Goal: Entertainment & Leisure: Consume media (video, audio)

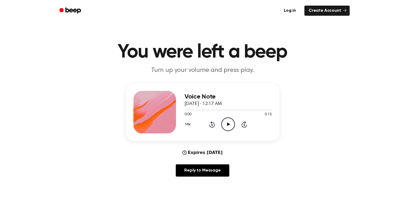
click at [224, 126] on icon "Play Audio" at bounding box center [229, 125] width 14 height 14
click at [18, 132] on div "Voice Note September 20, 2025 · 12:17 AM 0:15 0:15 Your browser does not suppor…" at bounding box center [202, 132] width 393 height 98
click at [324, 50] on h1 "You were left a beep" at bounding box center [202, 52] width 273 height 19
drag, startPoint x: 346, startPoint y: 26, endPoint x: 342, endPoint y: 9, distance: 17.9
click at [346, 25] on main "You were left a beep Turn up your volume and press play. Voice Note September 2…" at bounding box center [202, 172] width 405 height 344
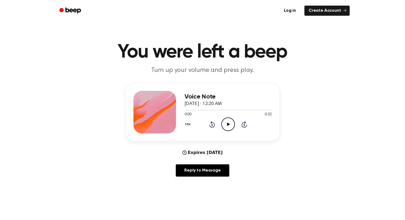
click at [151, 107] on div at bounding box center [155, 112] width 43 height 43
drag, startPoint x: 151, startPoint y: 107, endPoint x: 257, endPoint y: 110, distance: 105.9
click at [257, 110] on div at bounding box center [228, 110] width 87 height 4
click at [215, 154] on div "Expires [DATE]" at bounding box center [203, 153] width 40 height 6
click at [296, 14] on link "Log in" at bounding box center [290, 11] width 23 height 12
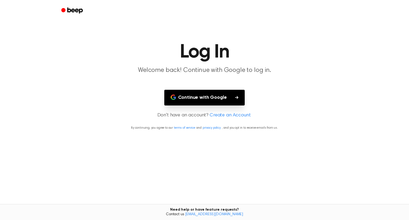
click at [213, 97] on button "Continue with Google" at bounding box center [204, 98] width 81 height 16
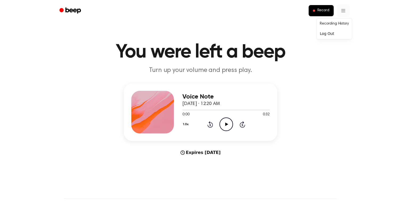
click at [343, 10] on html "Record You were left a beep Turn up your volume and press play. Voice Note Sept…" at bounding box center [202, 221] width 405 height 443
click at [277, 16] on html "Record You were left a beep Turn up your volume and press play. Voice Note Sept…" at bounding box center [202, 221] width 405 height 443
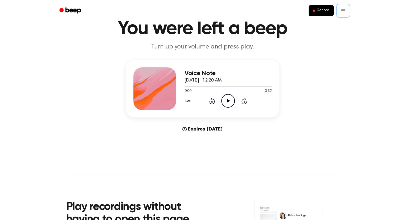
scroll to position [23, 0]
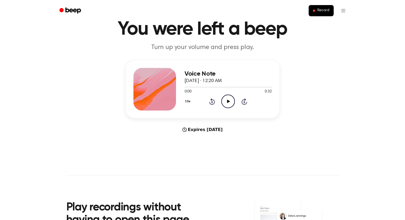
drag, startPoint x: 152, startPoint y: 79, endPoint x: 174, endPoint y: 72, distance: 22.8
click at [174, 72] on div at bounding box center [155, 89] width 43 height 43
click at [226, 99] on icon "Play Audio" at bounding box center [229, 102] width 14 height 14
click at [226, 99] on icon "Pause Audio" at bounding box center [229, 102] width 14 height 14
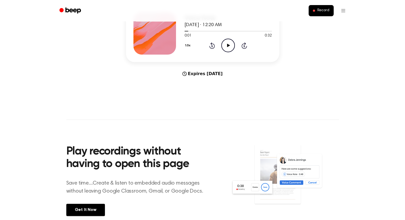
scroll to position [198, 0]
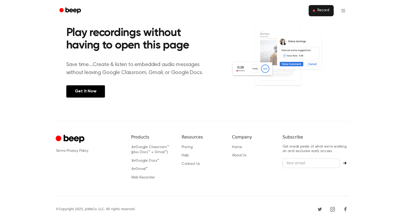
click at [320, 7] on button "Record" at bounding box center [321, 10] width 25 height 11
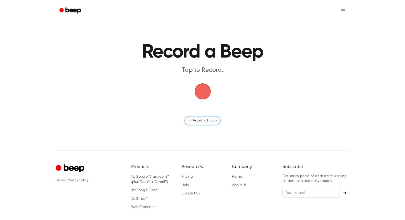
click at [196, 119] on span "Recording History" at bounding box center [205, 120] width 24 height 5
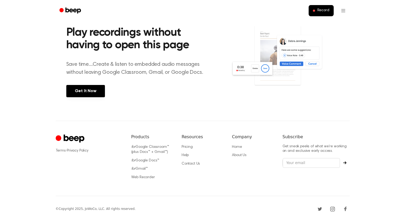
scroll to position [198, 0]
click at [200, 48] on h2 "Play recordings without having to open this page" at bounding box center [138, 39] width 144 height 25
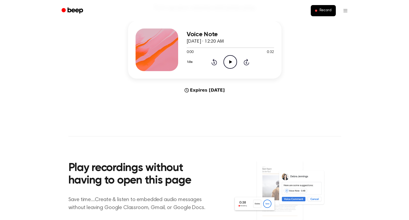
scroll to position [0, 0]
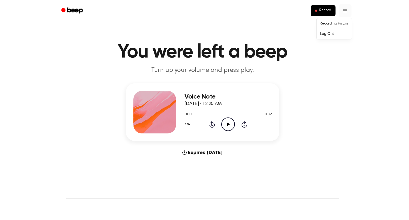
click at [342, 9] on html "Record You were left a beep Turn up your volume and press play. Voice Note Sept…" at bounding box center [204, 221] width 409 height 443
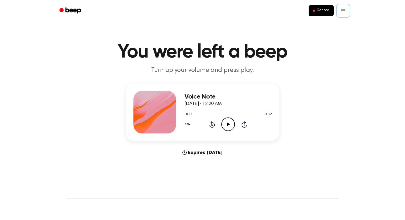
click at [210, 15] on html "Record You were left a beep Turn up your volume and press play. Voice Note Sept…" at bounding box center [202, 221] width 405 height 443
click at [63, 8] on icon "Beep" at bounding box center [70, 11] width 23 height 8
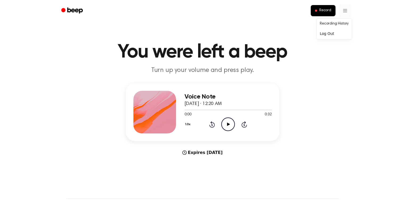
click at [346, 13] on html "Record You were left a beep Turn up your volume and press play. Voice Note Sept…" at bounding box center [204, 221] width 409 height 443
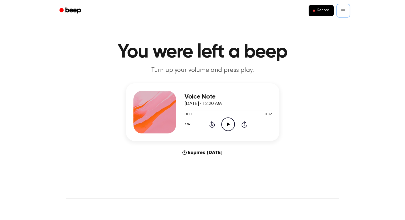
click at [190, 124] on html "Record You were left a beep Turn up your volume and press play. Voice Note Sept…" at bounding box center [202, 221] width 405 height 443
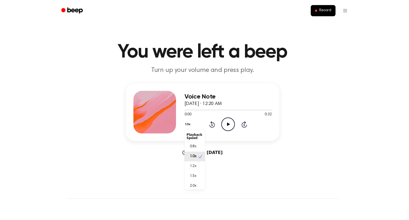
click at [187, 124] on button "1.0x" at bounding box center [189, 124] width 8 height 9
click at [323, 141] on div "Voice Note September 20, 2025 · 12:20 AM 0:00 0:32 Your browser does not suppor…" at bounding box center [202, 119] width 393 height 73
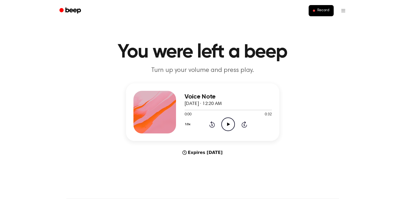
drag, startPoint x: 235, startPoint y: 63, endPoint x: 157, endPoint y: 102, distance: 87.0
drag, startPoint x: 157, startPoint y: 102, endPoint x: 147, endPoint y: 104, distance: 10.0
click at [147, 104] on div at bounding box center [155, 112] width 43 height 43
click at [205, 110] on div at bounding box center [228, 110] width 87 height 1
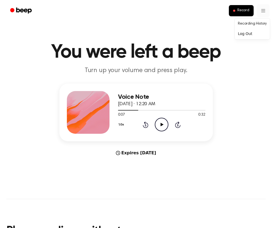
click at [260, 13] on html "Record You were left a beep Turn up your volume and press play. Voice Note Sept…" at bounding box center [138, 228] width 276 height 456
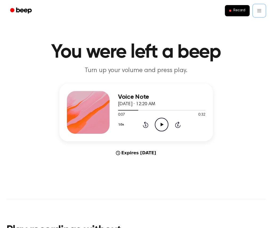
click at [159, 128] on icon "Play Audio" at bounding box center [162, 125] width 14 height 14
drag, startPoint x: 149, startPoint y: 103, endPoint x: 130, endPoint y: 115, distance: 23.0
click at [130, 115] on div "0:09 0:32" at bounding box center [161, 115] width 87 height 6
click at [156, 124] on icon "Pause Audio" at bounding box center [162, 125] width 14 height 14
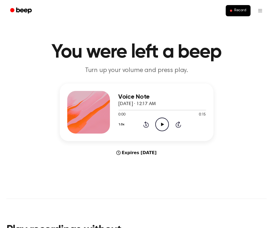
click at [251, 44] on h1 "You were left a beep" at bounding box center [136, 52] width 260 height 19
drag, startPoint x: 237, startPoint y: 0, endPoint x: 255, endPoint y: 30, distance: 34.6
click at [255, 30] on main "You were left a beep Turn up your volume and press play. Voice Note September 2…" at bounding box center [136, 162] width 273 height 324
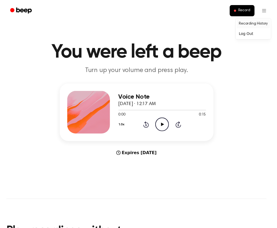
click at [255, 23] on link "Recording History" at bounding box center [252, 23] width 33 height 9
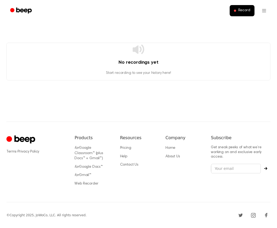
click at [175, 53] on div "No recordings yet Start recording to see your history here!" at bounding box center [138, 62] width 264 height 38
click at [266, 14] on html "Record No recordings yet Start recording to see your history here! ⚠️ We are ex…" at bounding box center [138, 125] width 277 height 251
click at [257, 24] on link "Recording History" at bounding box center [252, 23] width 33 height 9
click at [84, 24] on main "No recordings yet Start recording to see your history here!" at bounding box center [138, 61] width 277 height 122
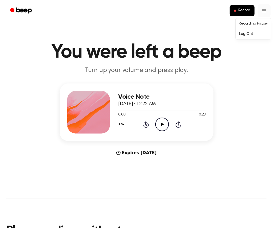
click at [256, 11] on html "Record You were left a beep Turn up your volume and press play. Voice Note Sept…" at bounding box center [138, 228] width 277 height 456
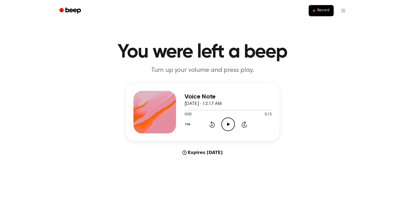
click at [231, 126] on icon "Play Audio" at bounding box center [229, 125] width 14 height 14
click at [229, 127] on icon "Play Audio" at bounding box center [229, 125] width 14 height 14
